Goal: Go to known website: Access a specific website the user already knows

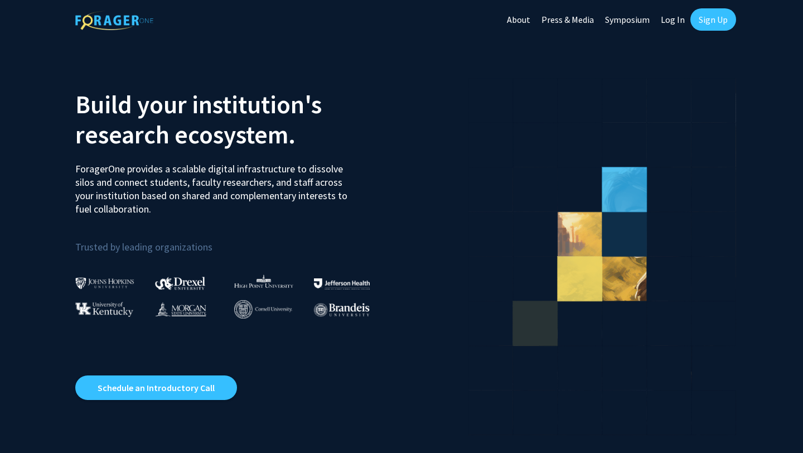
click at [678, 20] on link "Log In" at bounding box center [673, 19] width 35 height 39
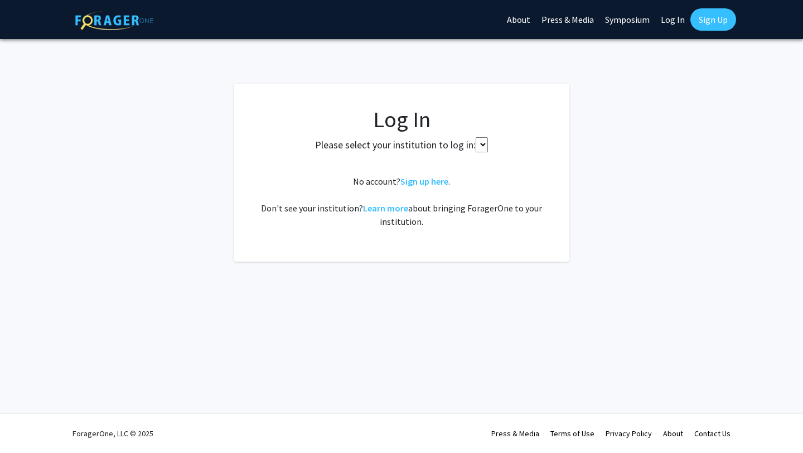
select select
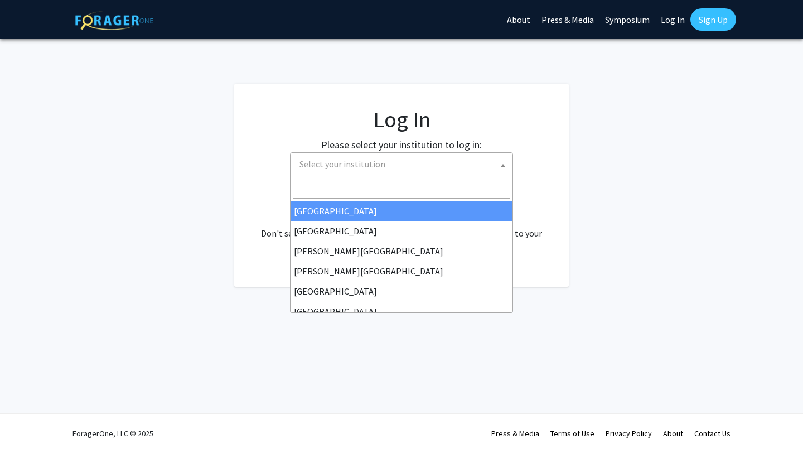
click at [475, 161] on span "Select your institution" at bounding box center [404, 164] width 218 height 23
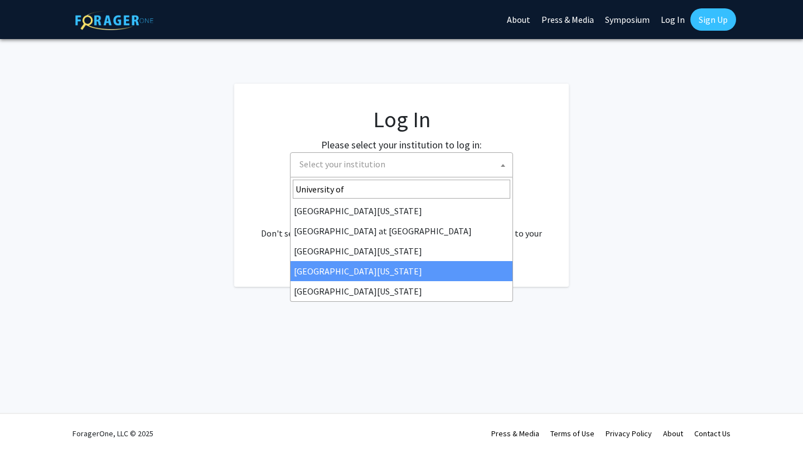
type input "University of"
select select "31"
